Goal: Transaction & Acquisition: Download file/media

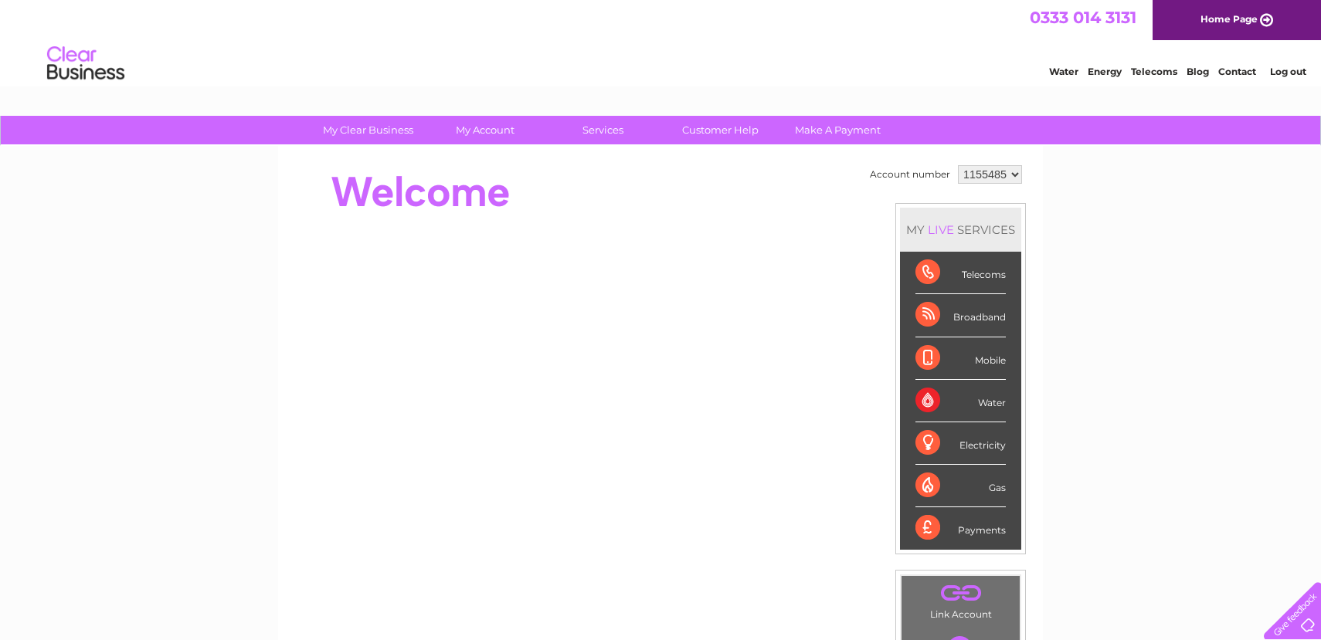
click at [978, 176] on select "1155485 1155491 3023899 3023915" at bounding box center [990, 174] width 64 height 19
click at [958, 165] on select "1155485 1155491 3023899 3023915" at bounding box center [990, 174] width 64 height 19
click at [977, 175] on select "1155485 1155491 3023899 3023915" at bounding box center [990, 174] width 64 height 19
click at [958, 165] on select "1155485 1155491 3023899 3023915" at bounding box center [990, 174] width 64 height 19
click at [978, 179] on select "1155485 1155491 3023899 3023915" at bounding box center [990, 174] width 64 height 19
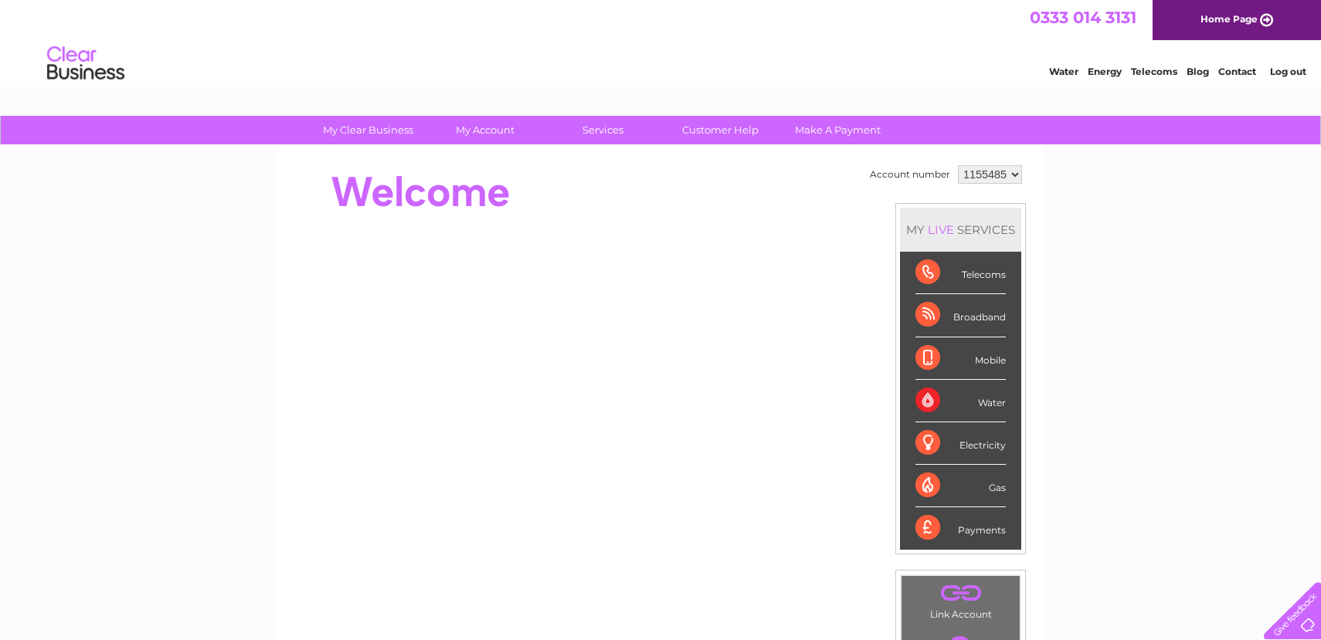
select select "1155491"
click at [958, 165] on select "1155485 1155491 3023899 3023915" at bounding box center [990, 174] width 64 height 19
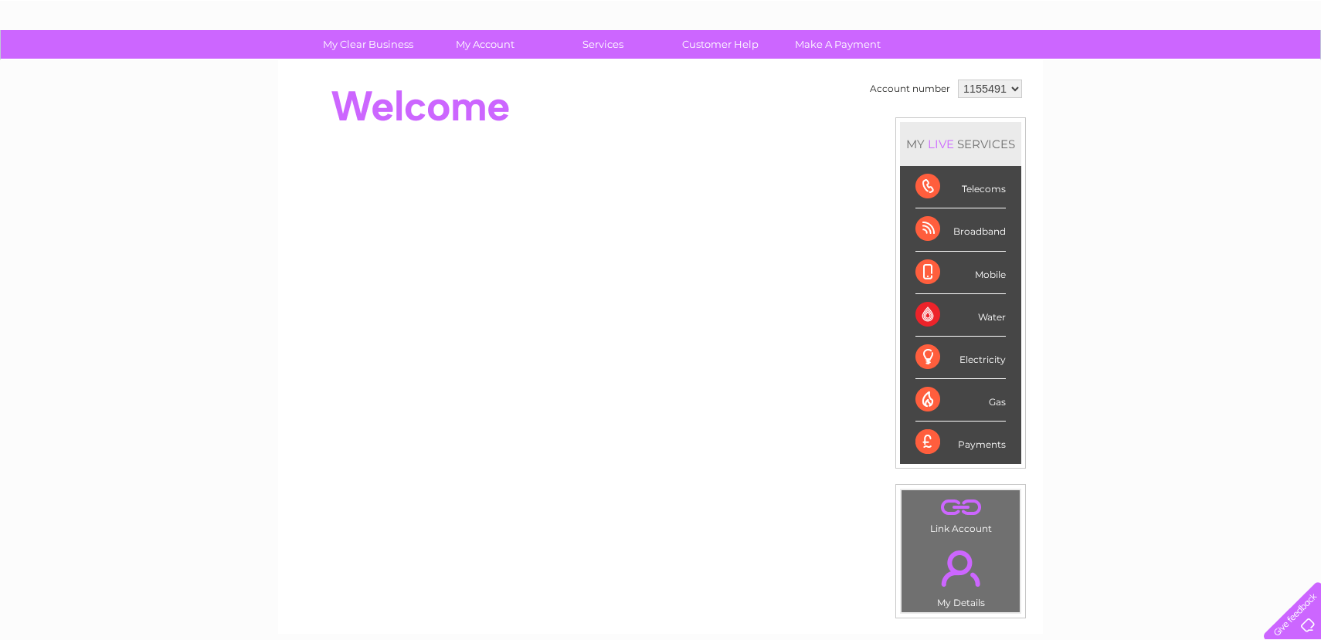
scroll to position [100, 0]
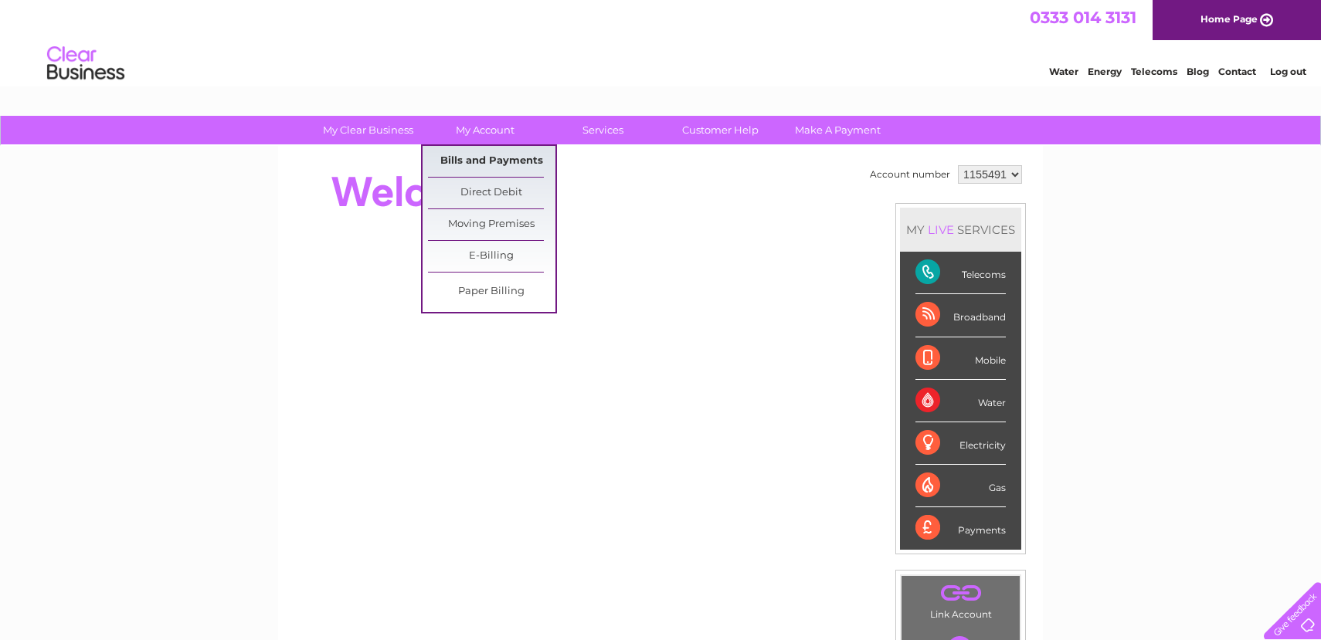
click at [487, 158] on link "Bills and Payments" at bounding box center [491, 161] width 127 height 31
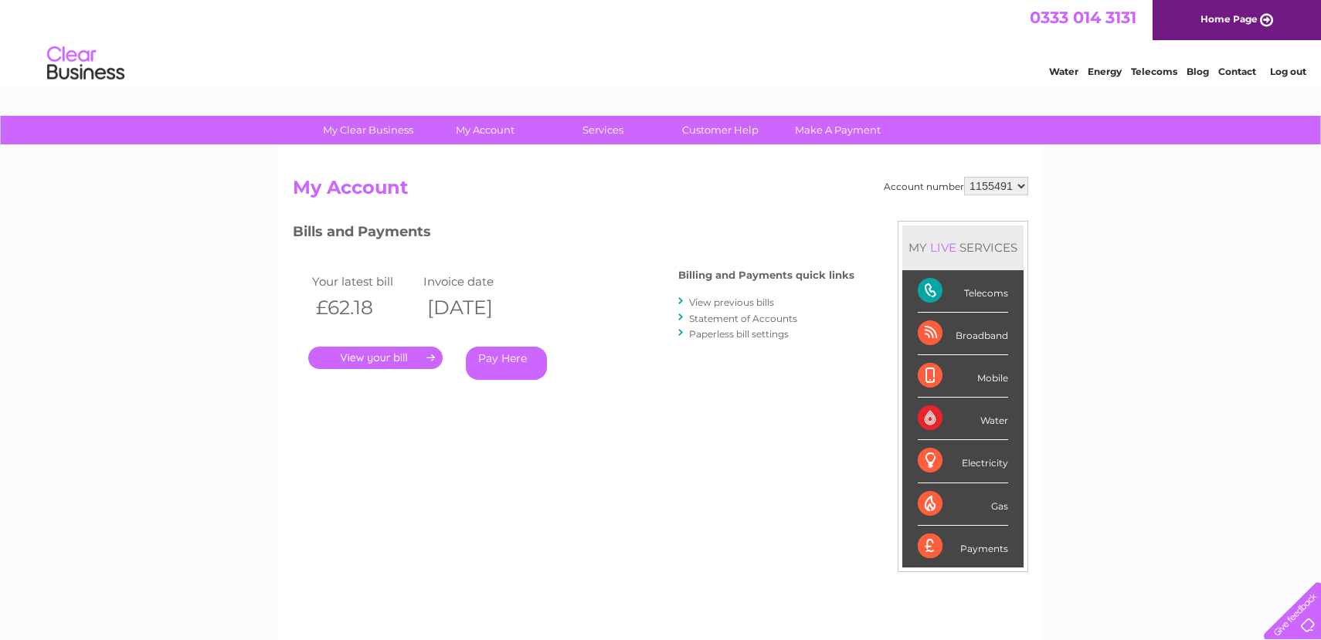
click at [411, 358] on link "." at bounding box center [375, 358] width 134 height 22
click at [981, 188] on select "1155485 1155491 3023899 3023915" at bounding box center [996, 186] width 64 height 19
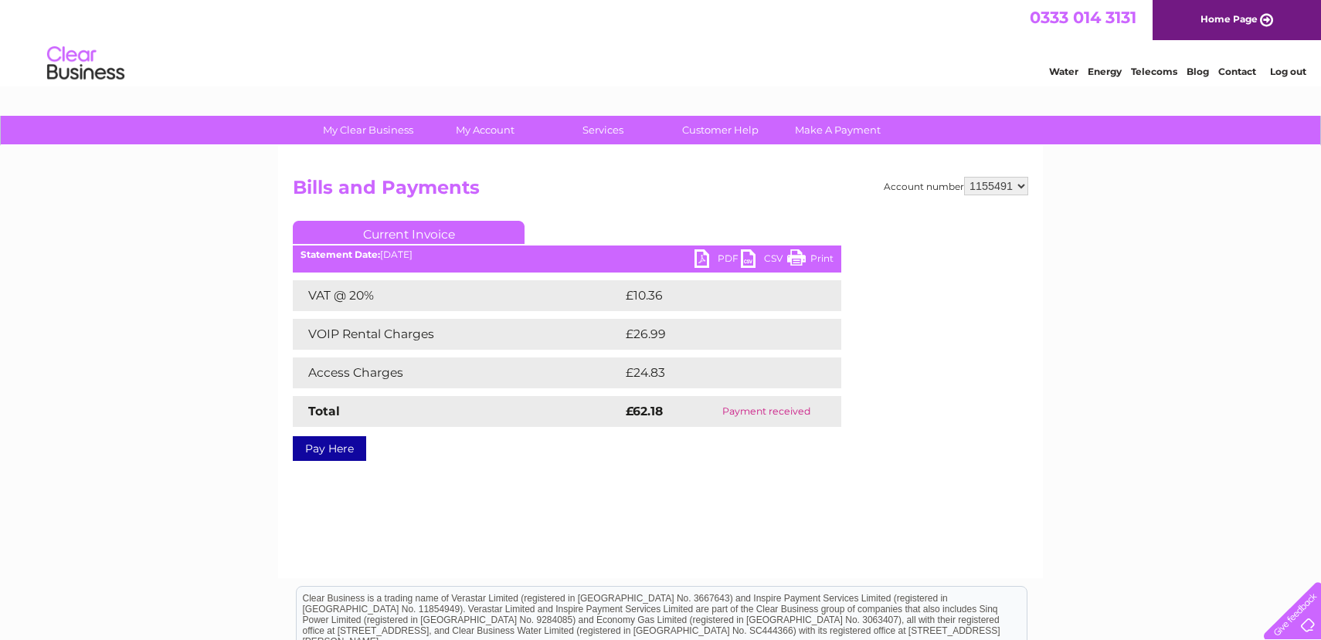
click at [723, 258] on link "PDF" at bounding box center [717, 260] width 46 height 22
click at [971, 184] on select "1155485 1155491 3023899 3023915" at bounding box center [996, 186] width 64 height 19
select select "3023899"
click at [964, 177] on select "1155485 1155491 3023899 3023915" at bounding box center [996, 186] width 64 height 19
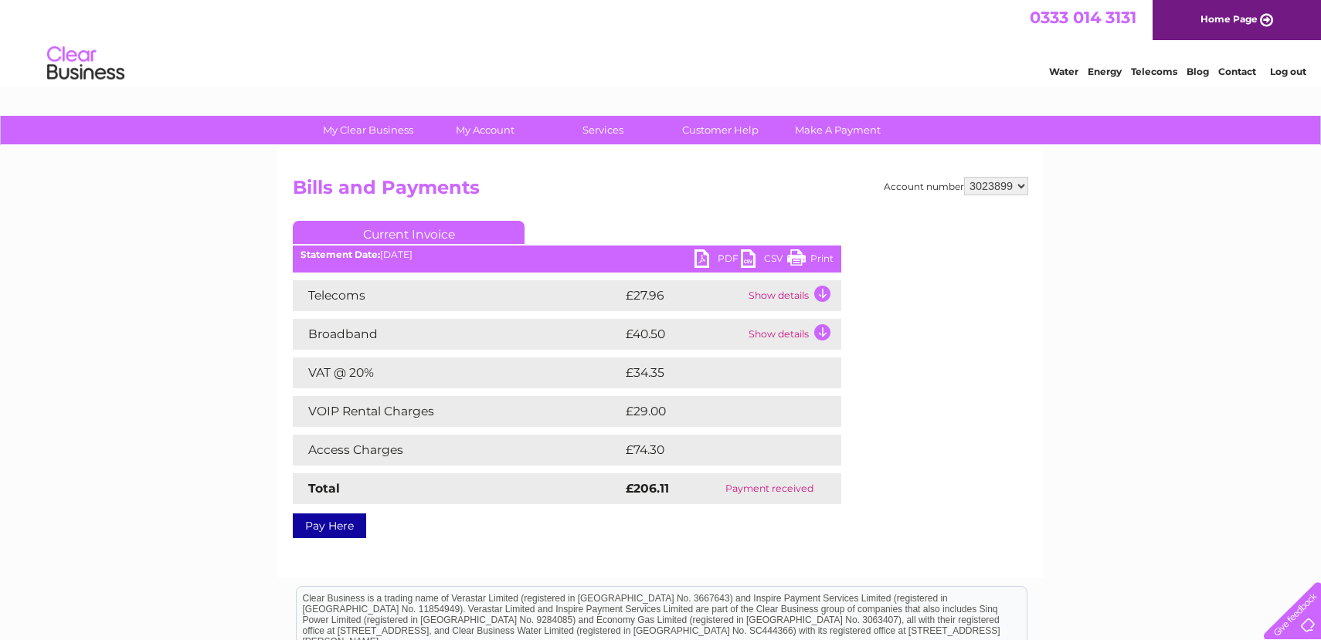
click at [710, 263] on link "PDF" at bounding box center [717, 260] width 46 height 22
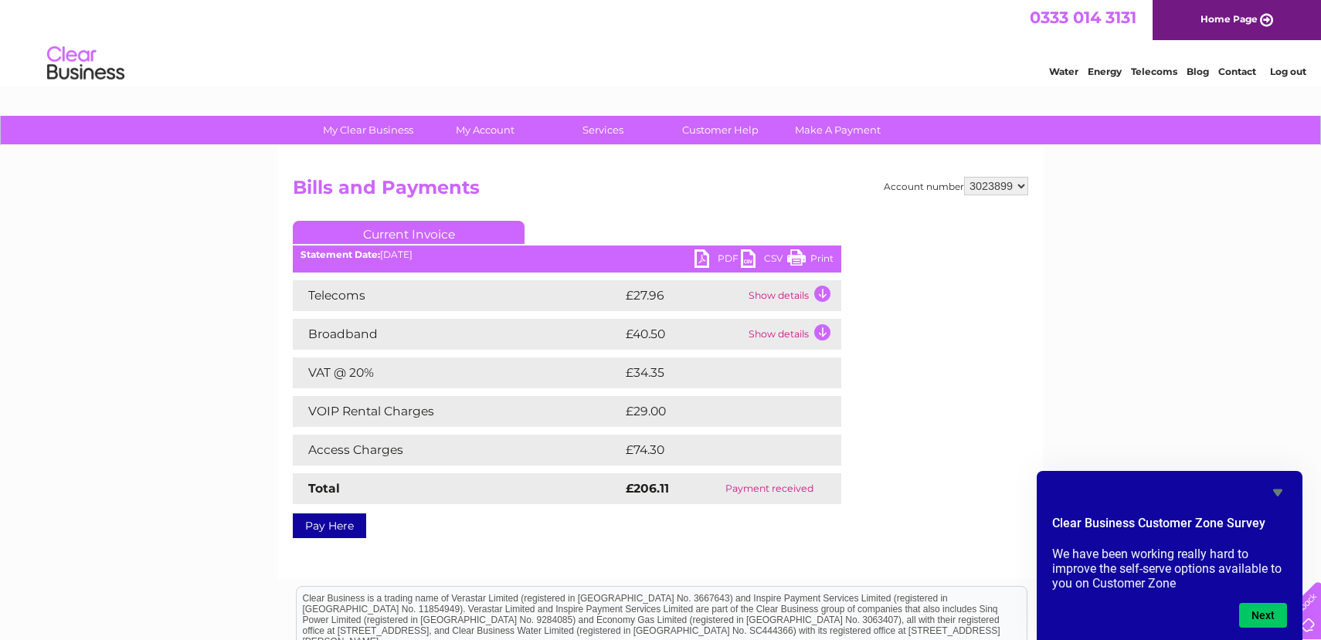
click at [1018, 164] on div "Account number 1155485 1155491 3023899 3023915 Bills and Payments Current Invoi…" at bounding box center [660, 362] width 765 height 432
click at [1015, 180] on select "1155485 1155491 3023899 3023915" at bounding box center [996, 186] width 64 height 19
select select "1155491"
click at [964, 177] on select "1155485 1155491 3023899 3023915" at bounding box center [996, 186] width 64 height 19
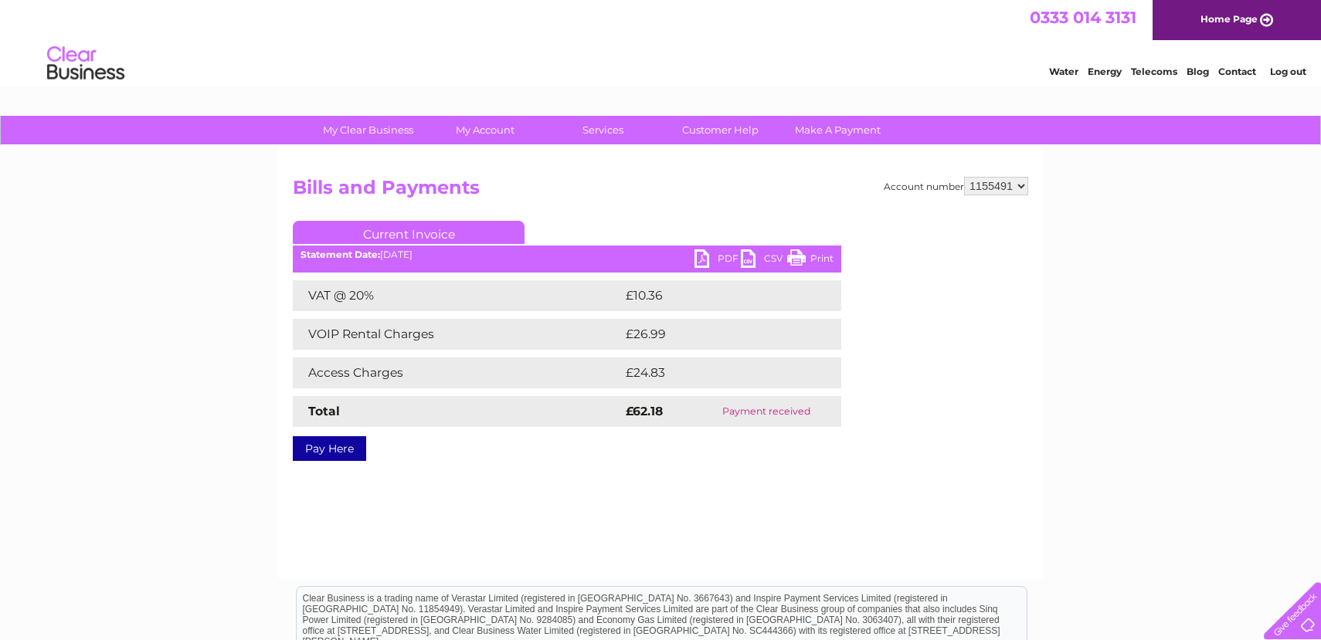
click at [713, 264] on link "PDF" at bounding box center [717, 260] width 46 height 22
